Goal: Check status

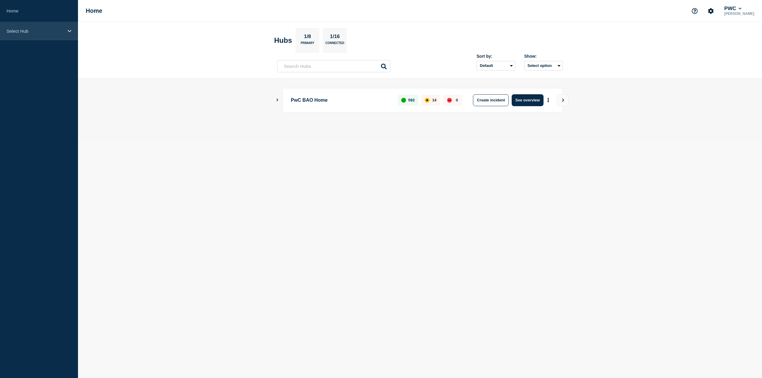
click at [35, 29] on p "Select Hub" at bounding box center [35, 31] width 57 height 5
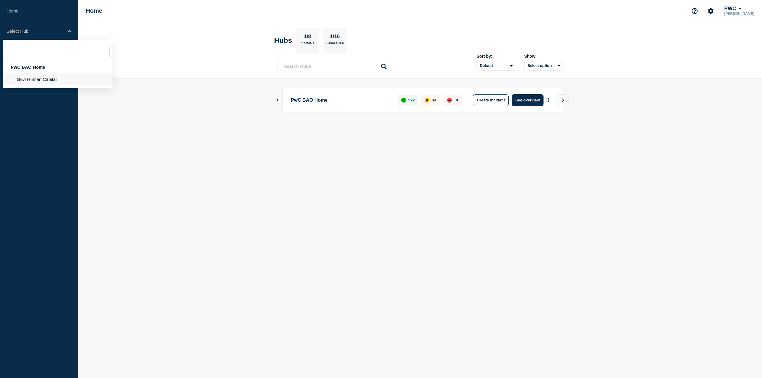
click at [35, 77] on li "GEA Human Capital" at bounding box center [58, 79] width 110 height 12
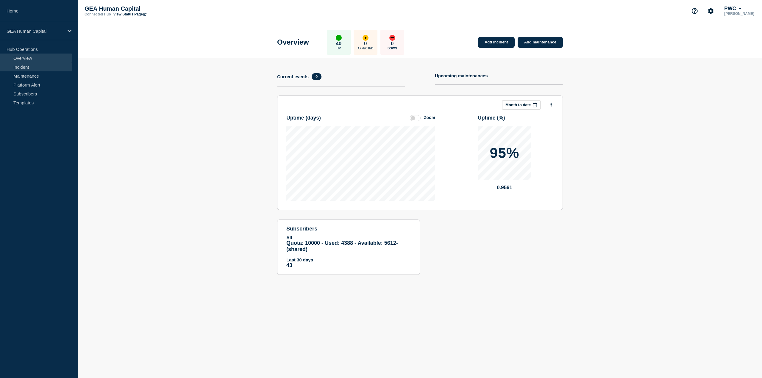
click at [38, 69] on link "Incident" at bounding box center [36, 67] width 72 height 9
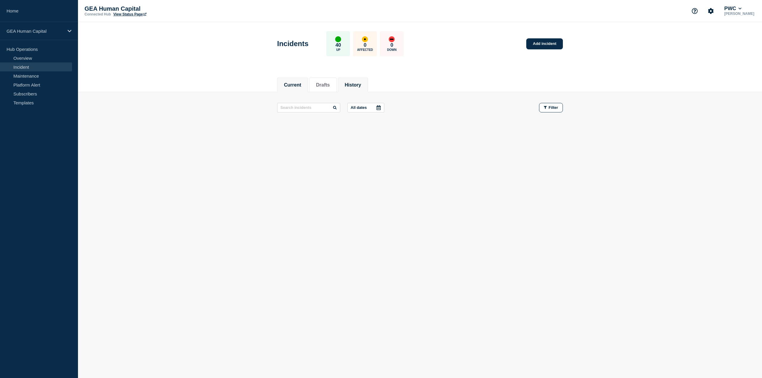
click at [361, 83] on button "History" at bounding box center [353, 84] width 16 height 5
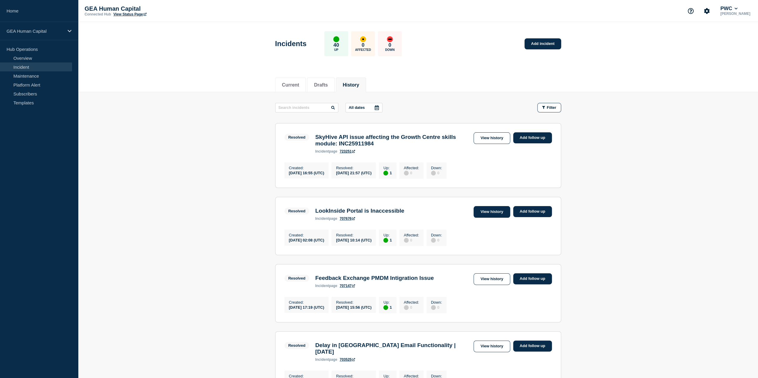
click at [490, 214] on link "View history" at bounding box center [491, 212] width 36 height 12
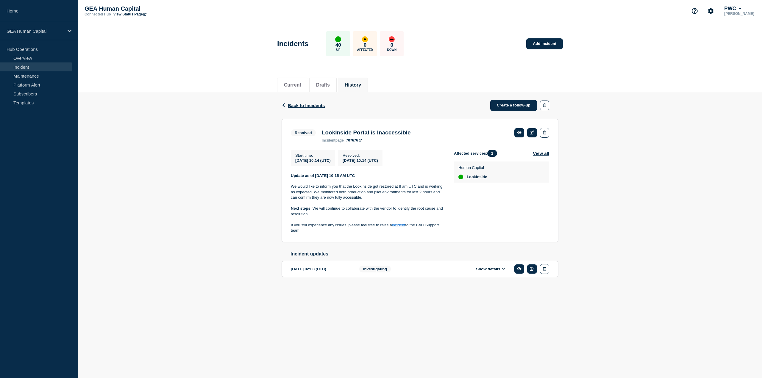
click at [500, 271] on button "Show details" at bounding box center [490, 269] width 33 height 5
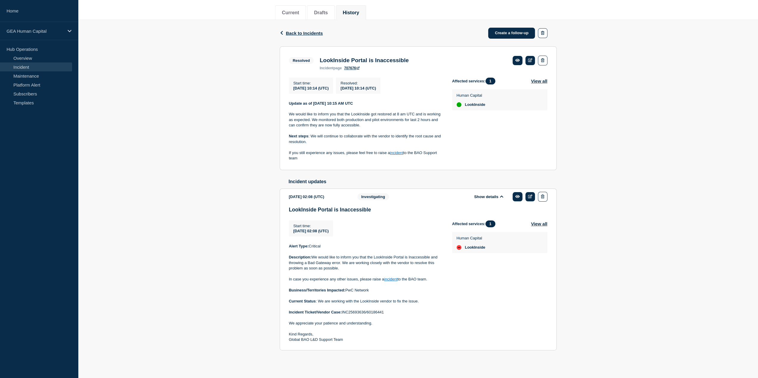
scroll to position [76, 0]
